Goal: Transaction & Acquisition: Purchase product/service

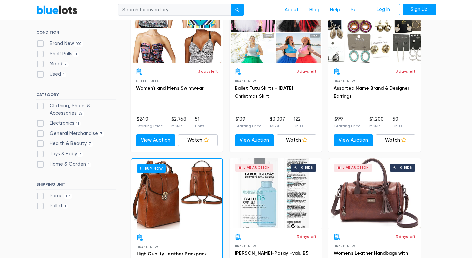
scroll to position [233, 0]
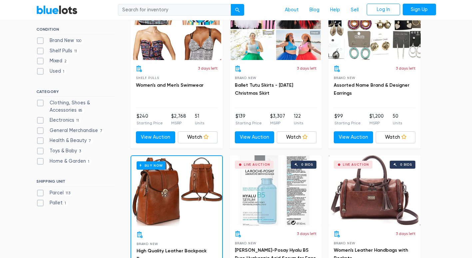
click at [38, 203] on label "Pallet 1" at bounding box center [52, 202] width 32 height 7
click at [38, 203] on input "Pallet 1" at bounding box center [38, 201] width 4 height 4
checkbox input "true"
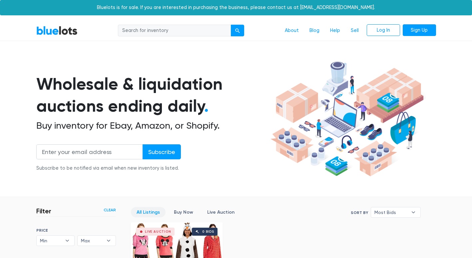
scroll to position [179, 0]
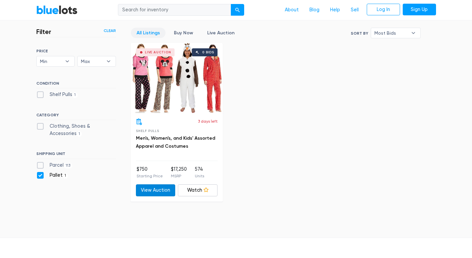
click at [151, 191] on link "View Auction" at bounding box center [156, 190] width 40 height 12
click at [41, 165] on label "Parcel 113" at bounding box center [54, 165] width 36 height 7
click at [41, 165] on input "Parcel 113" at bounding box center [38, 164] width 4 height 4
checkbox input "true"
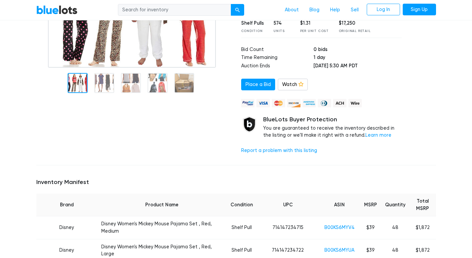
scroll to position [33, 0]
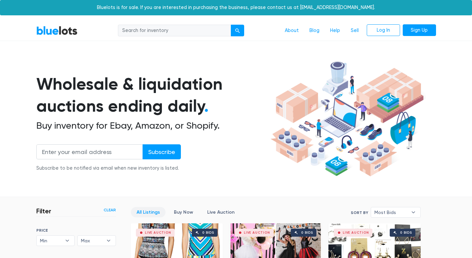
scroll to position [179, 0]
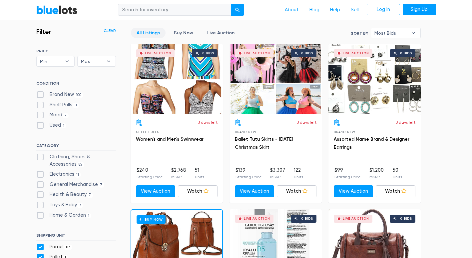
click at [42, 205] on label "Toys & Baby 3" at bounding box center [59, 204] width 47 height 7
click at [41, 205] on Baby"] "Toys & Baby 3" at bounding box center [38, 203] width 4 height 4
checkbox Baby"] "true"
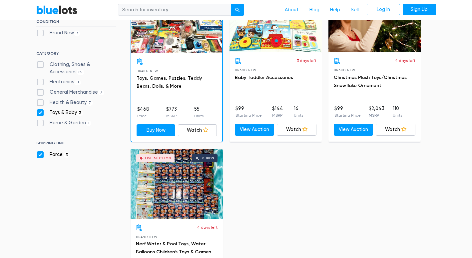
scroll to position [179, 0]
